Goal: Information Seeking & Learning: Learn about a topic

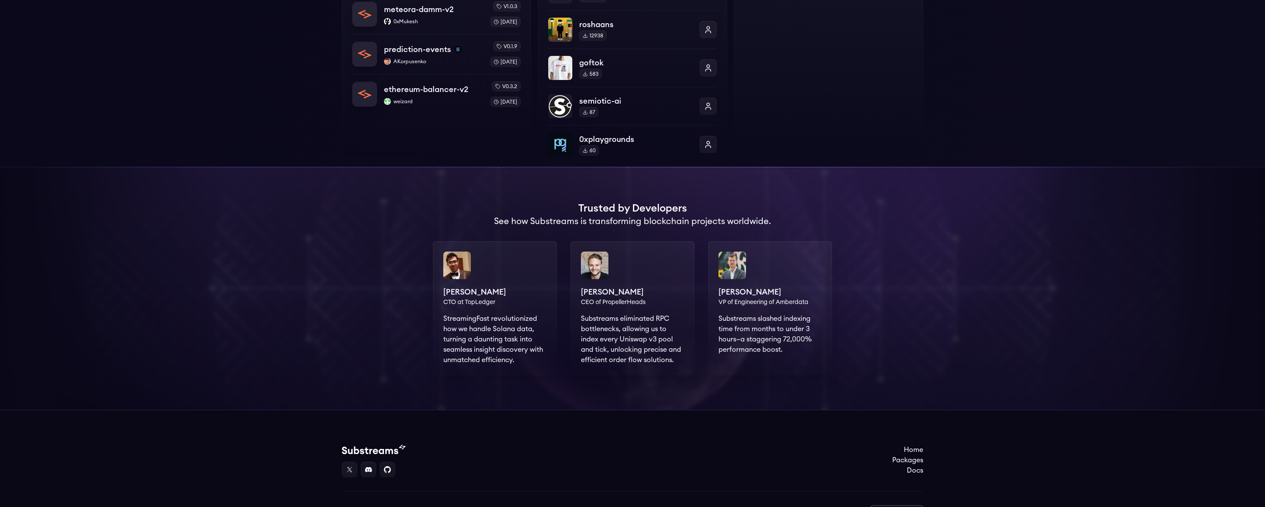
scroll to position [144, 0]
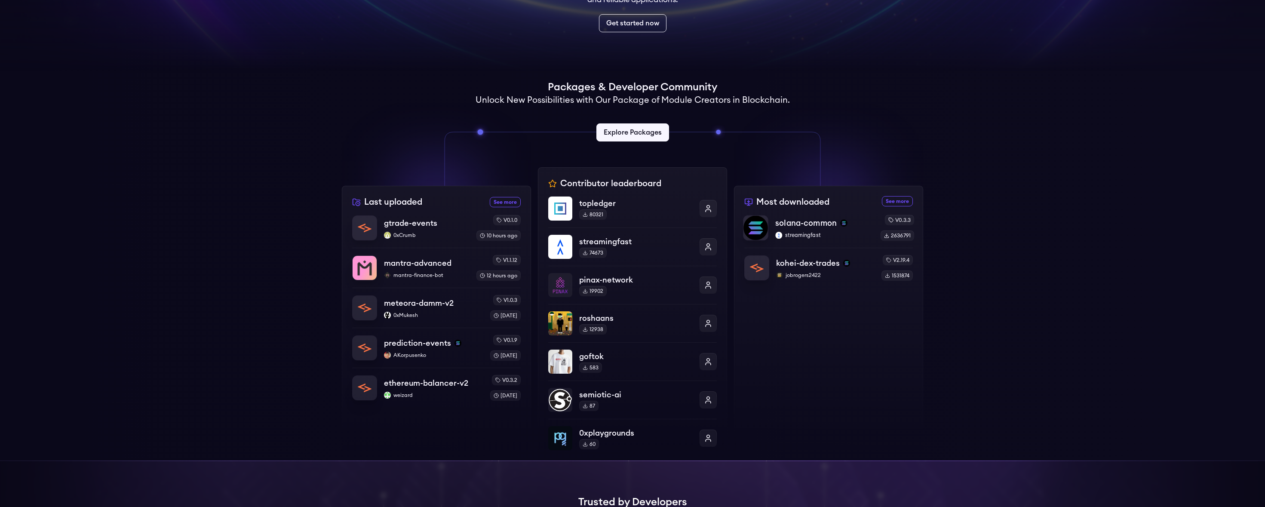
click at [805, 224] on p "solana-common" at bounding box center [805, 223] width 61 height 12
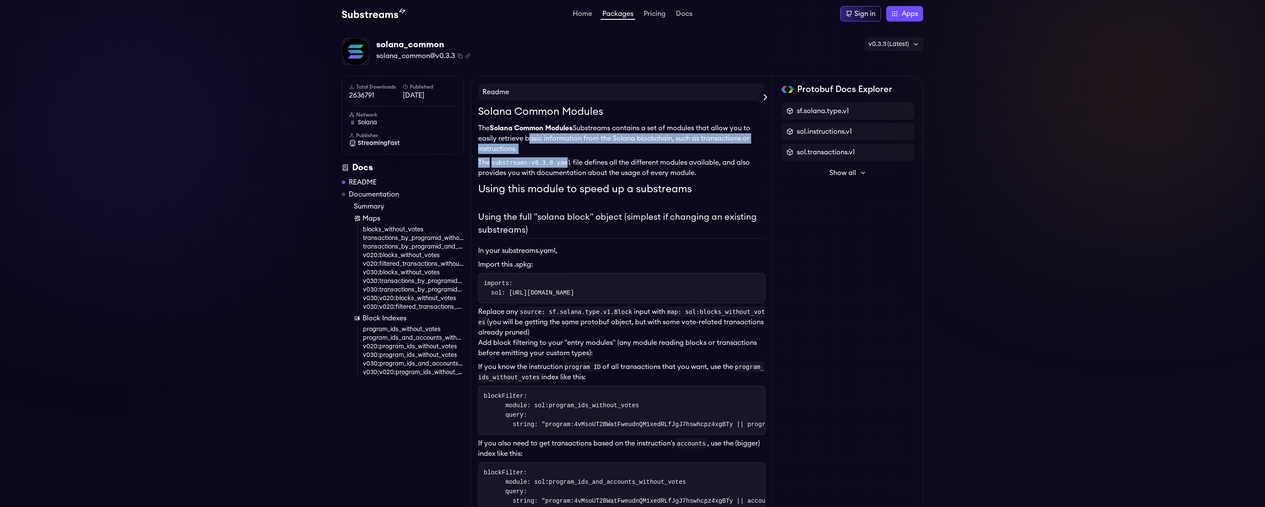
drag, startPoint x: 526, startPoint y: 139, endPoint x: 569, endPoint y: 159, distance: 47.3
click at [403, 239] on link "transactions_by_programid_without_votes" at bounding box center [413, 238] width 101 height 9
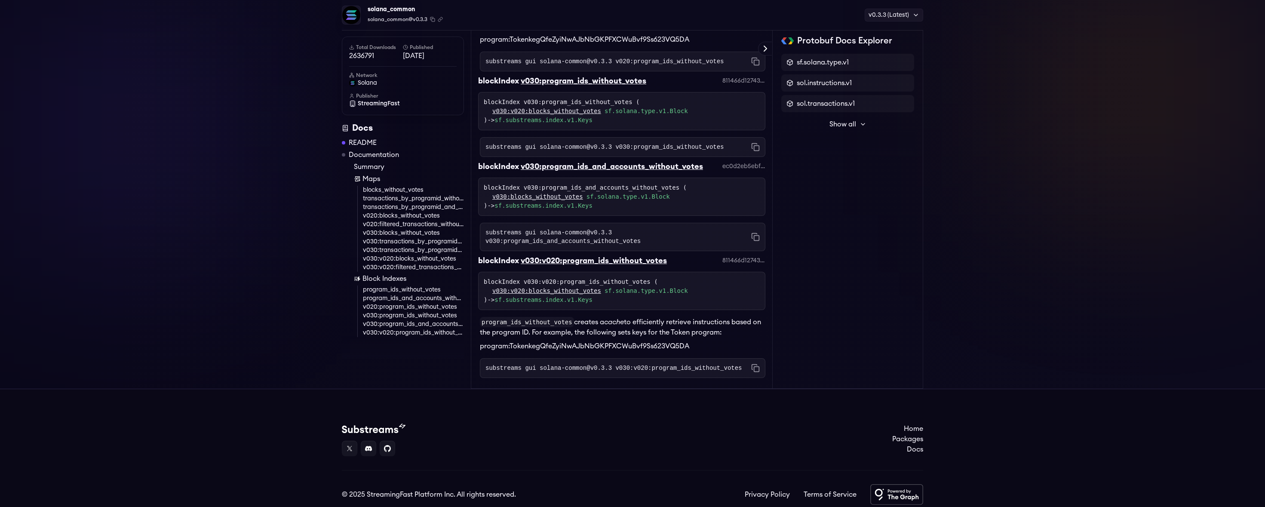
scroll to position [3293, 0]
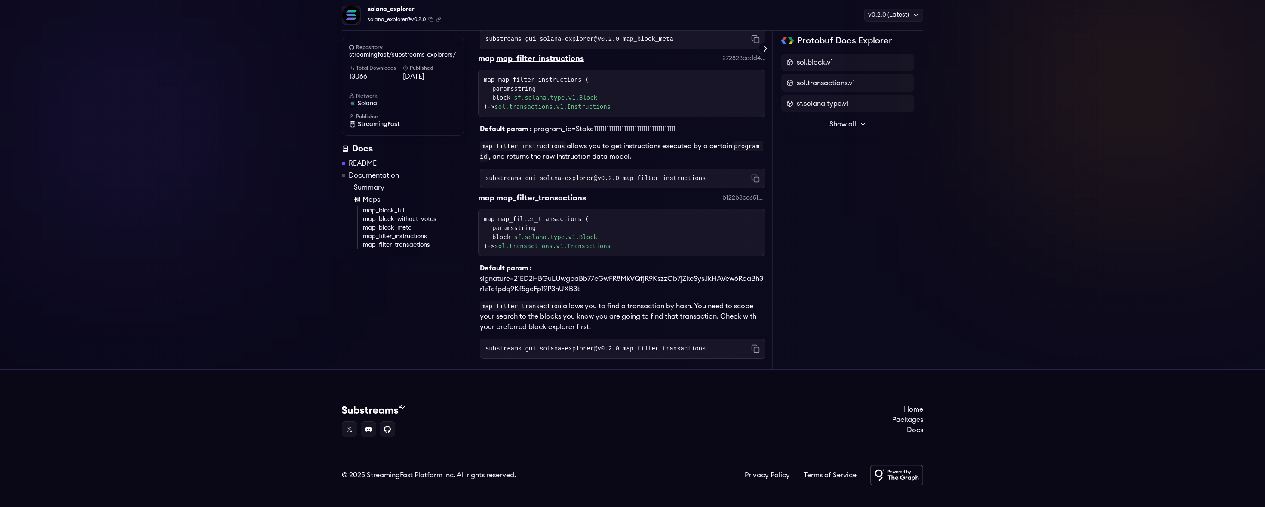
scroll to position [513, 0]
